Goal: Task Accomplishment & Management: Complete application form

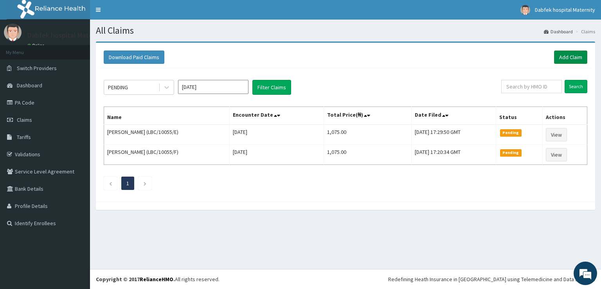
click at [562, 55] on link "Add Claim" at bounding box center [570, 56] width 33 height 13
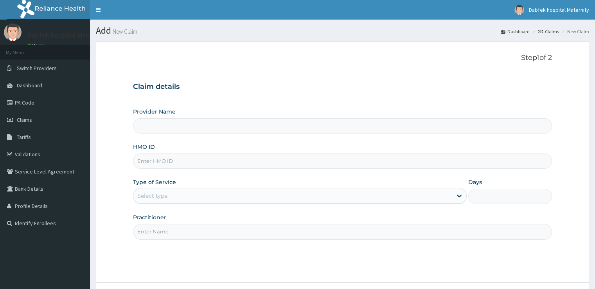
click at [177, 129] on input "Provider Name" at bounding box center [342, 125] width 418 height 15
click at [155, 130] on input "Provider Name" at bounding box center [342, 125] width 418 height 15
click at [152, 162] on input "HMO ID" at bounding box center [342, 160] width 418 height 15
type input "LBC/10055/C"
click at [196, 196] on div "Select type" at bounding box center [292, 195] width 319 height 13
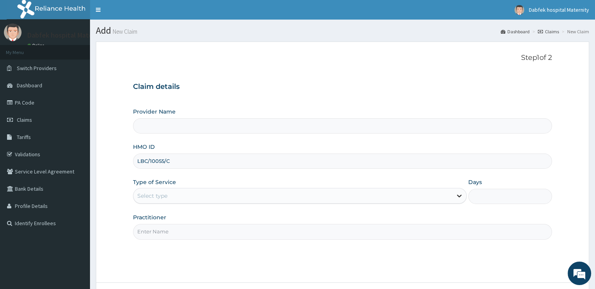
click at [459, 196] on icon at bounding box center [459, 196] width 5 height 3
click at [153, 124] on input "Provider Name" at bounding box center [342, 125] width 418 height 15
click at [159, 232] on input "Practitioner" at bounding box center [342, 231] width 418 height 15
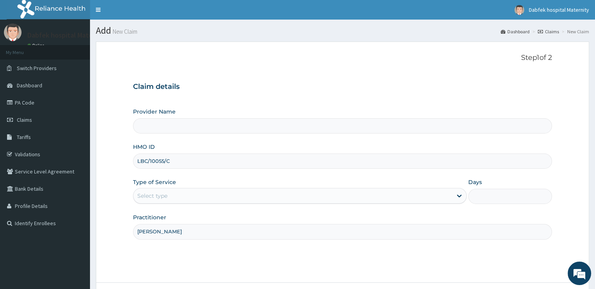
type input "[PERSON_NAME]"
click at [186, 197] on div "Select type" at bounding box center [292, 195] width 319 height 13
click at [219, 119] on input "Provider Name" at bounding box center [342, 125] width 418 height 15
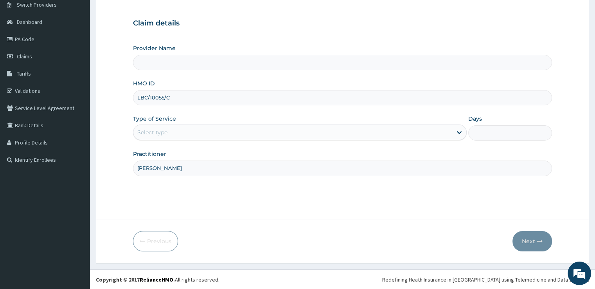
scroll to position [39, 0]
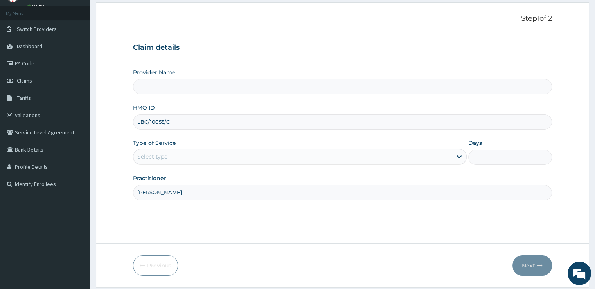
click at [421, 233] on form "Step 1 of 2 Claim details Provider Name HMO ID LBC/10055/C Type of Service Sele…" at bounding box center [342, 144] width 493 height 285
